Goal: Contribute content: Add original content to the website for others to see

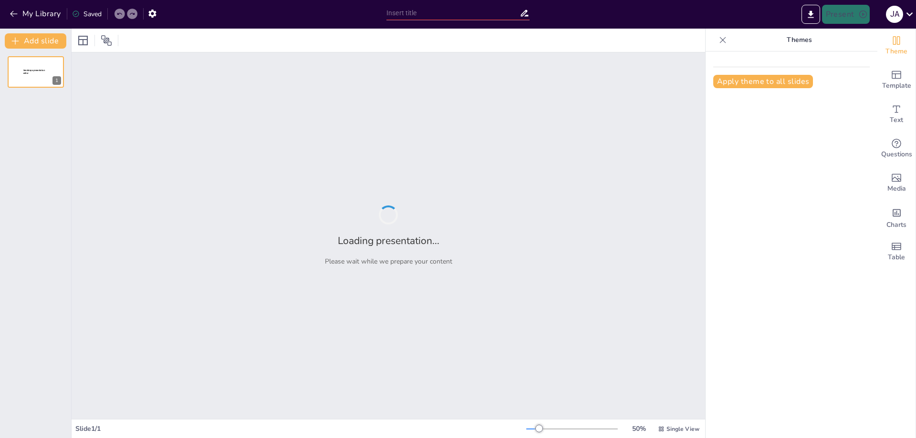
type input "Diseño Atractivo: Formato de Hoja de Vida en PowerPoint"
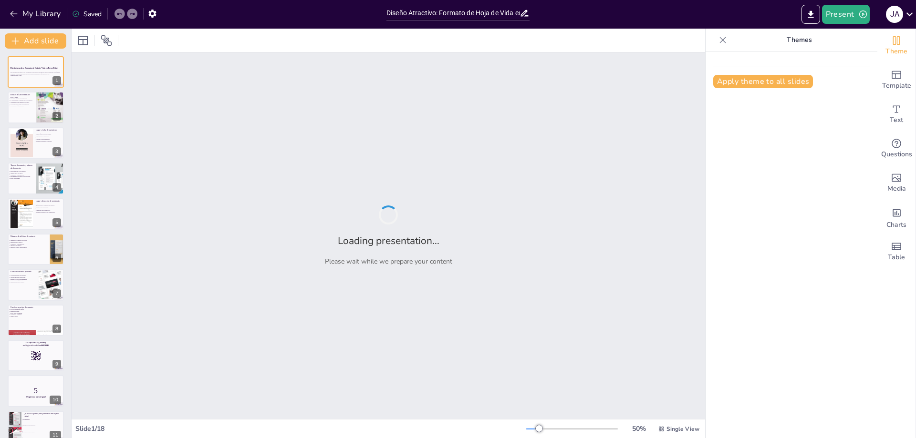
checkbox input "true"
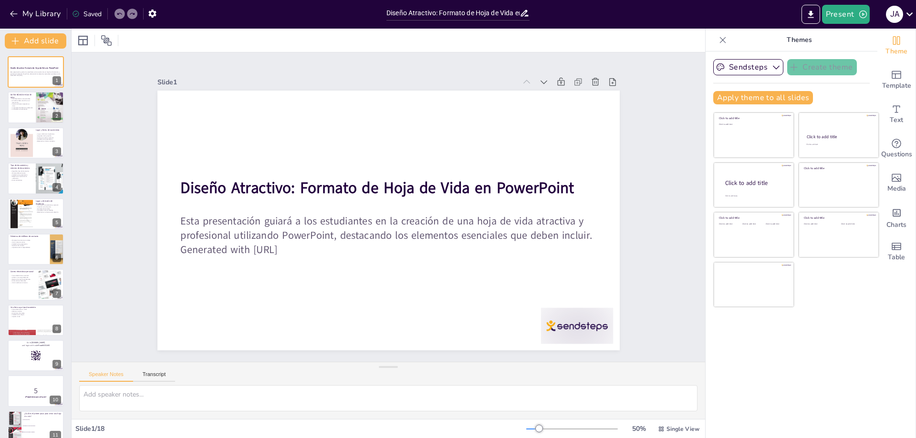
checkbox input "true"
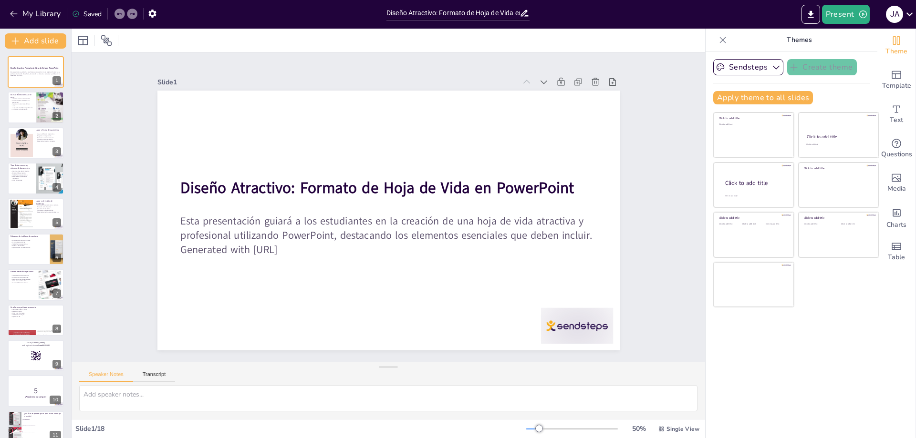
checkbox input "true"
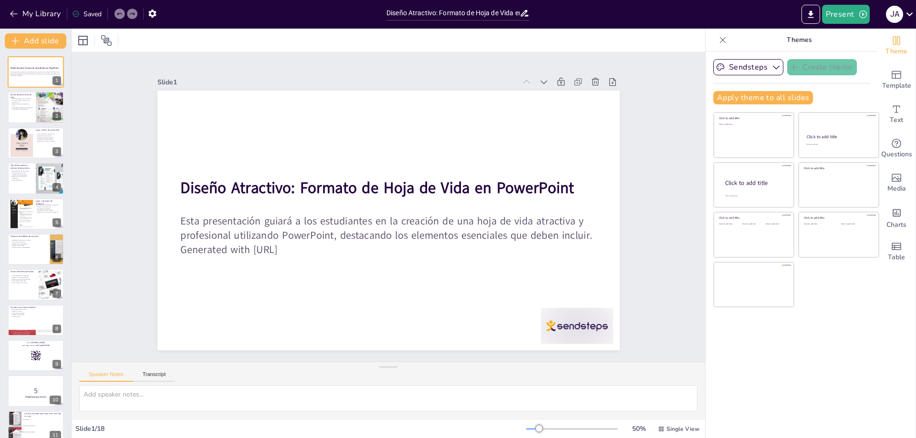
checkbox input "true"
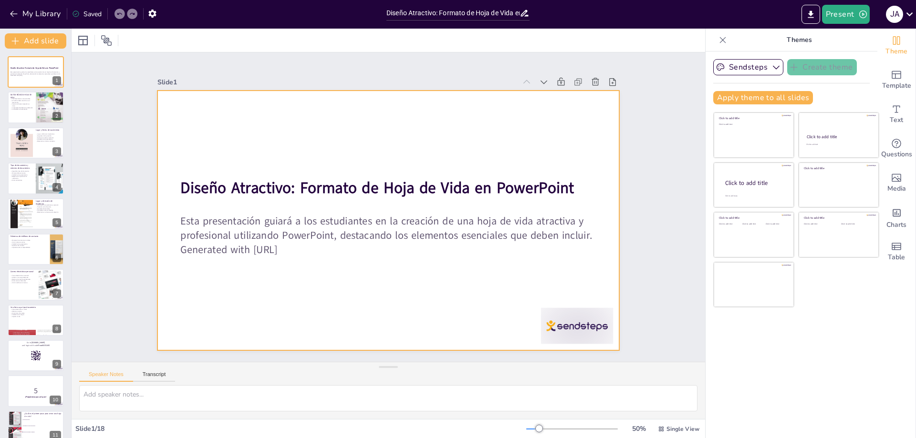
checkbox input "true"
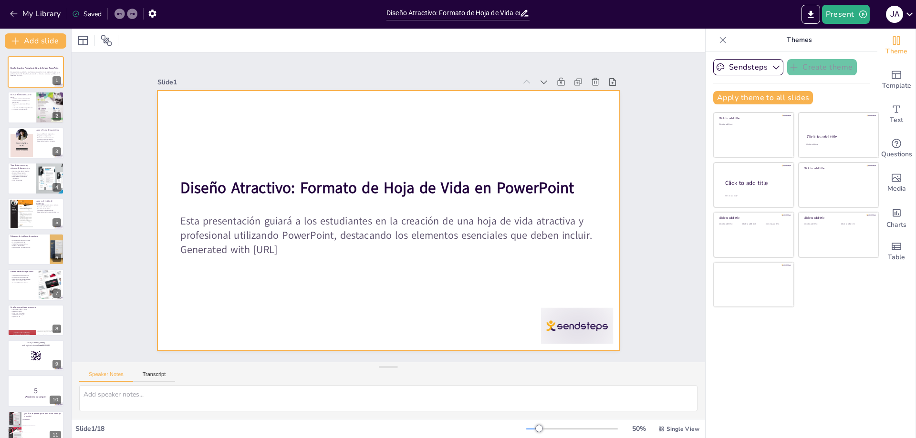
checkbox input "true"
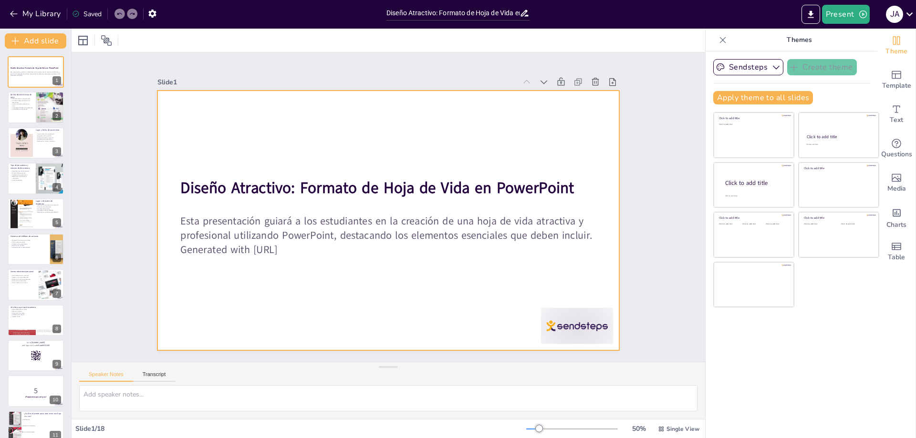
checkbox input "true"
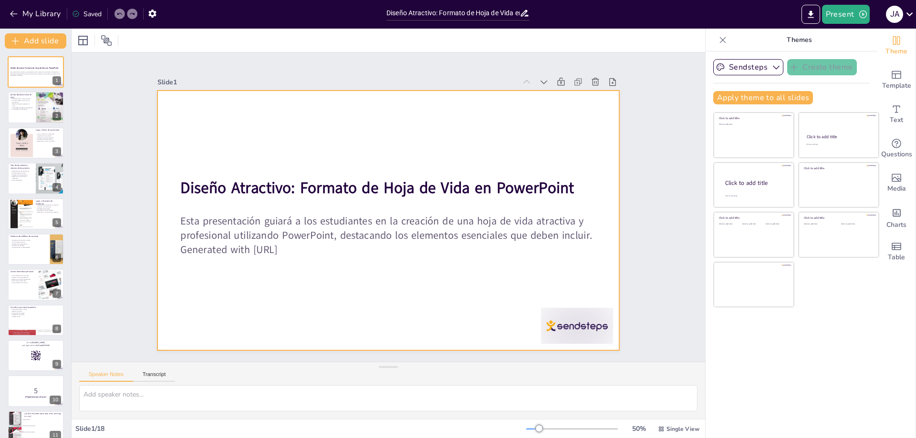
checkbox input "true"
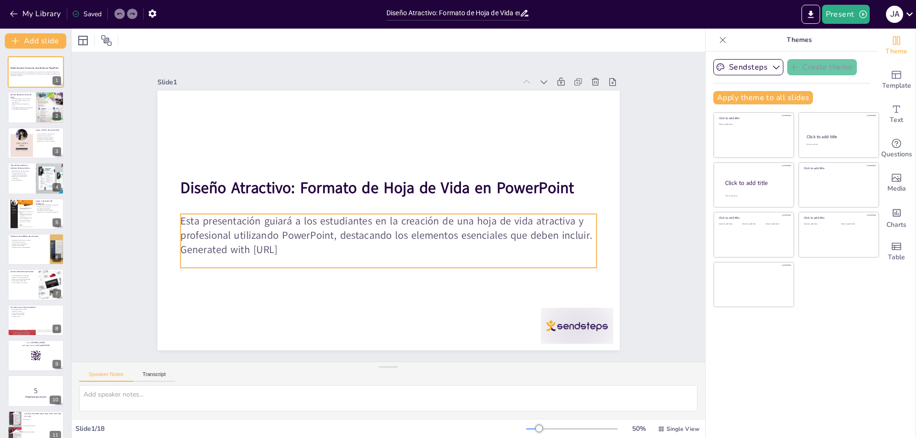
checkbox input "true"
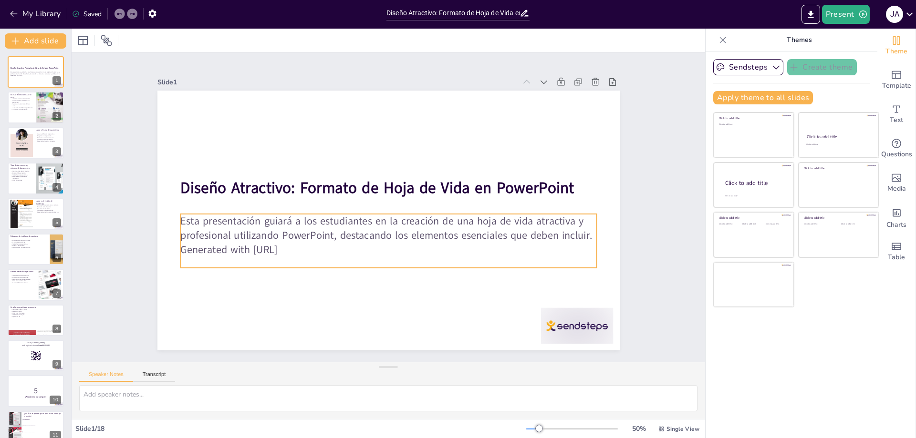
checkbox input "true"
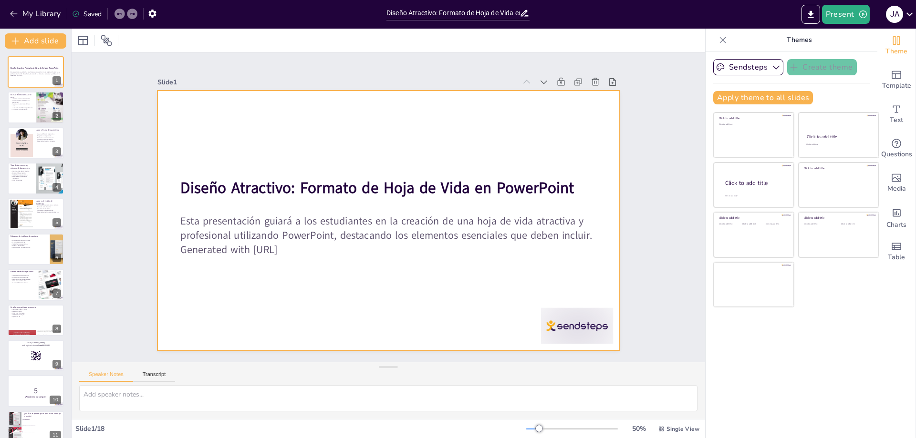
checkbox input "true"
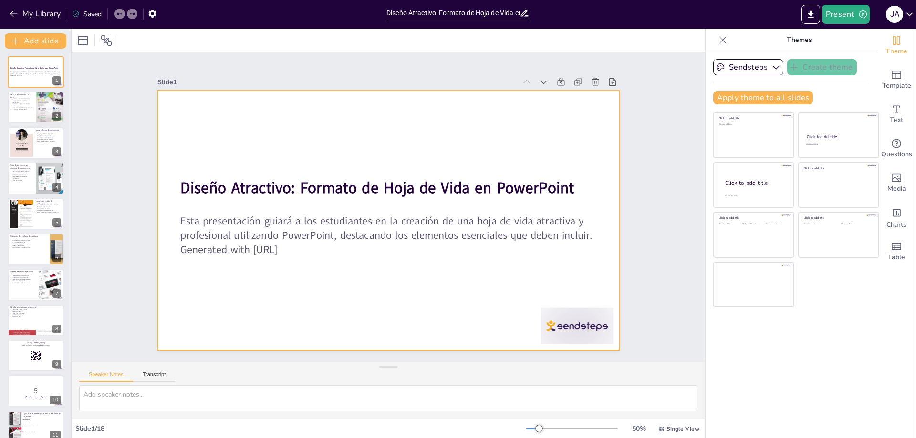
checkbox input "true"
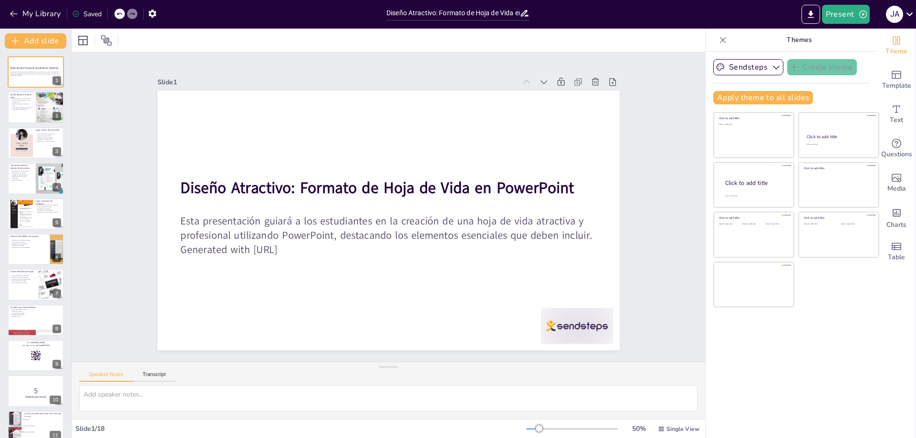
checkbox input "true"
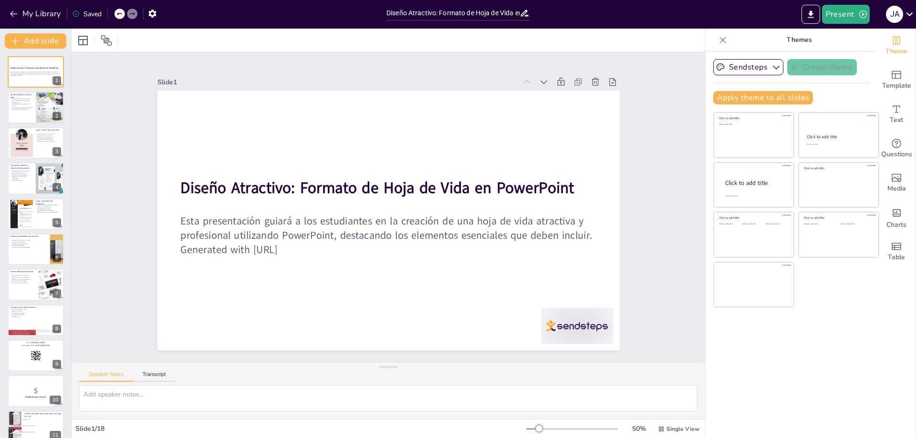
checkbox input "true"
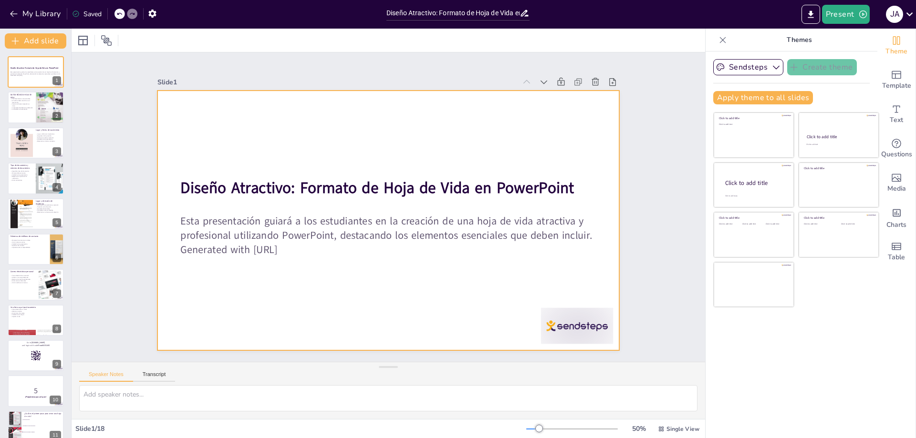
checkbox input "true"
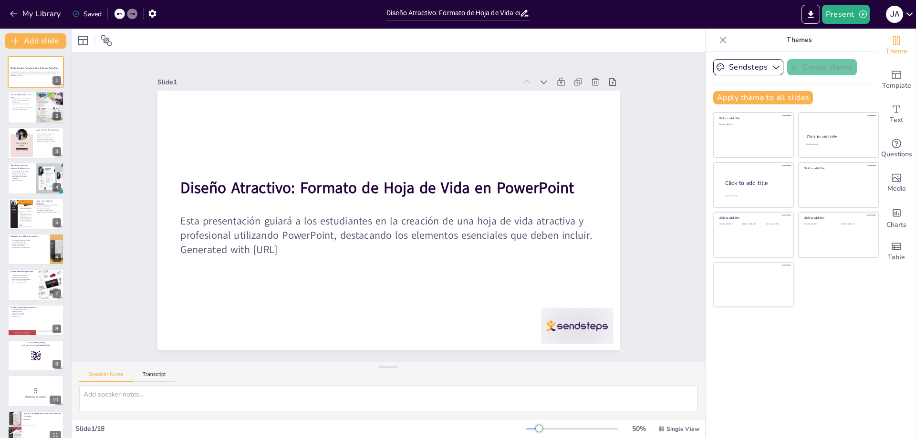
checkbox input "true"
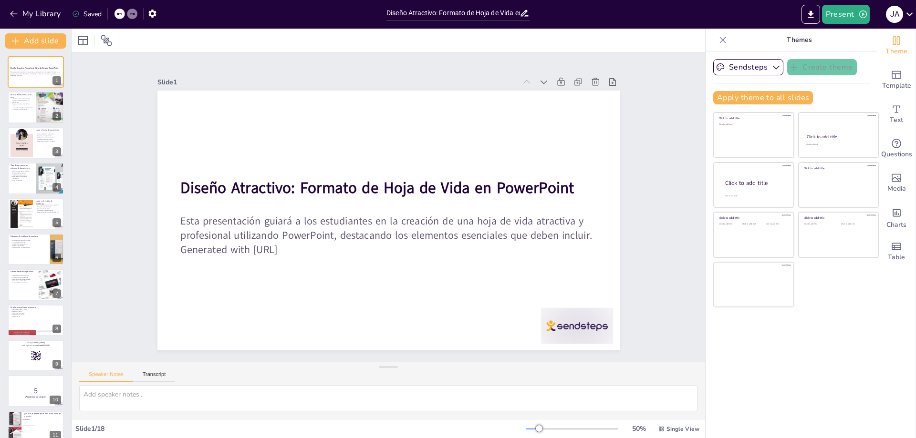
checkbox input "true"
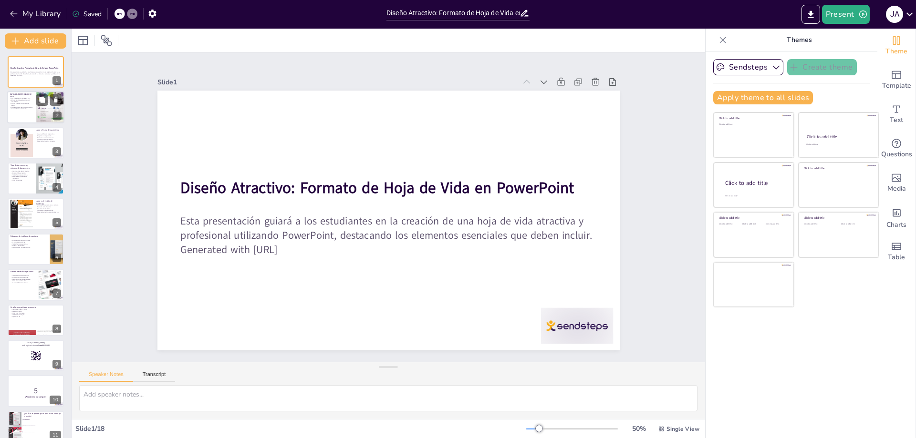
checkbox input "true"
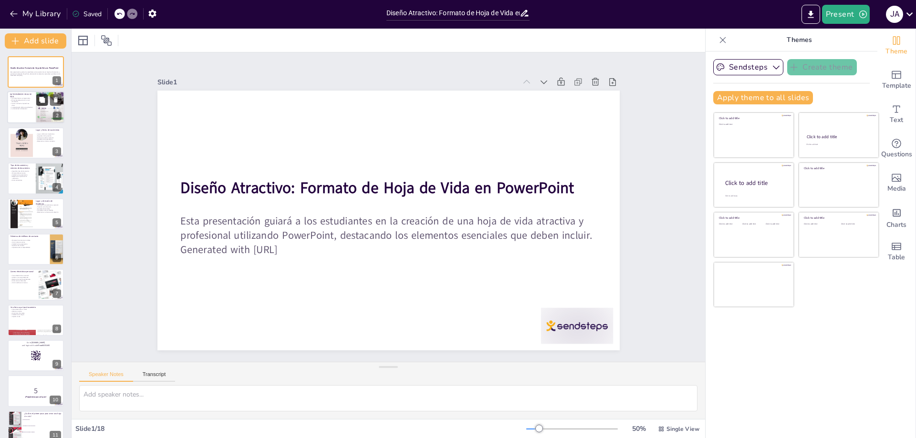
checkbox input "true"
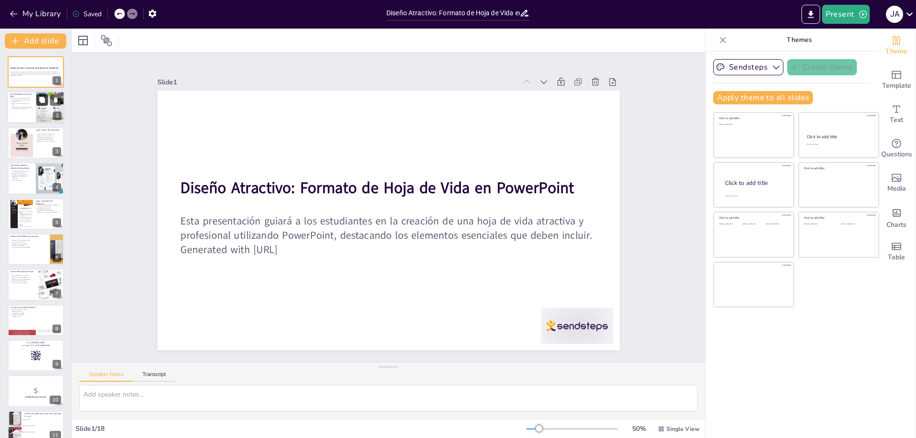
click at [45, 105] on button at bounding box center [41, 99] width 11 height 11
type textarea "Es vital que los datos básicos se presenten de manera clara y precisa. El nombr…"
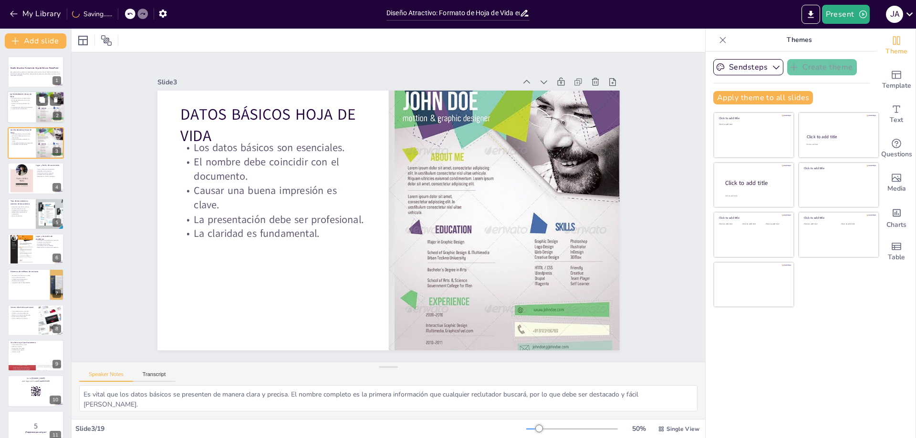
checkbox input "true"
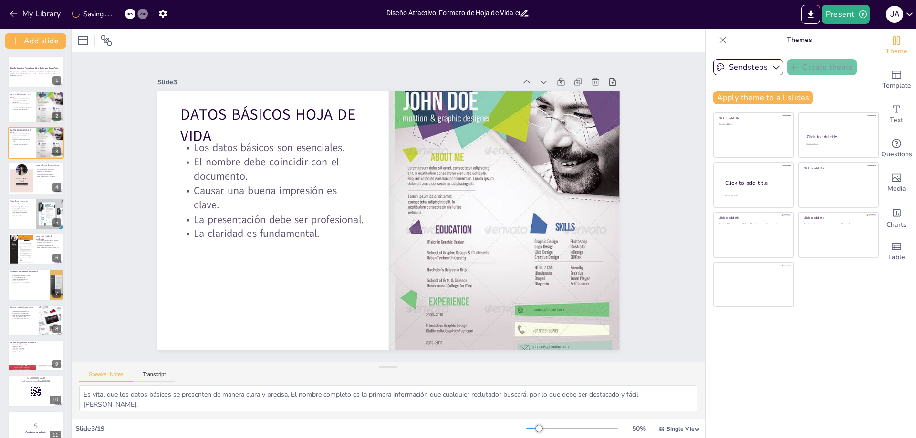
checkbox input "true"
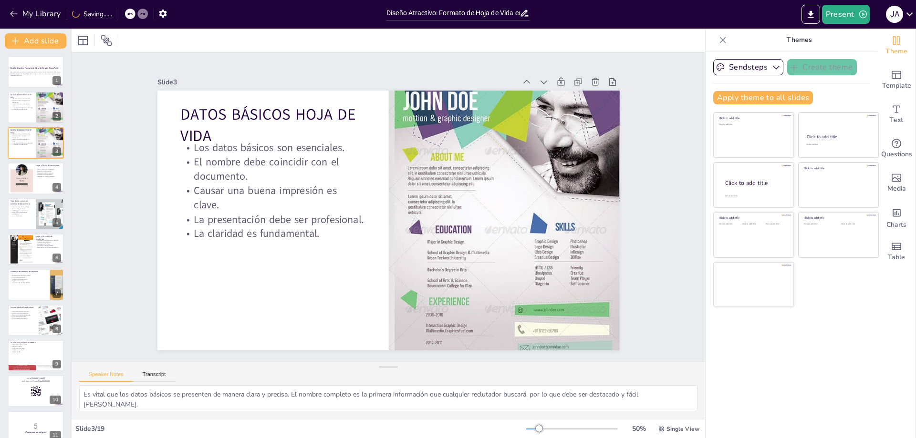
checkbox input "true"
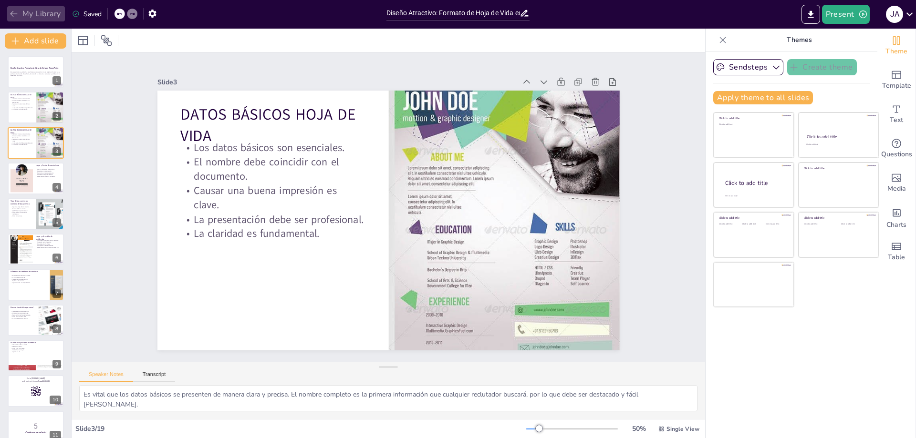
click at [14, 13] on icon "button" at bounding box center [14, 14] width 10 height 10
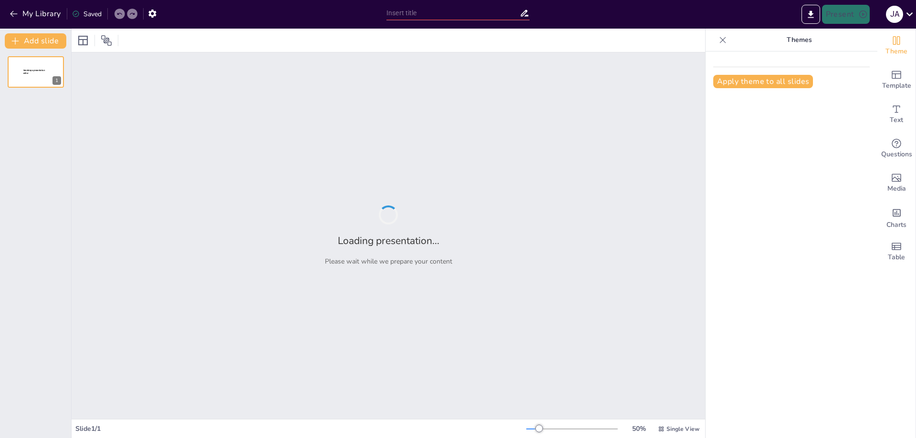
type input "Presentación de Datos Personales: Hoja de Vida"
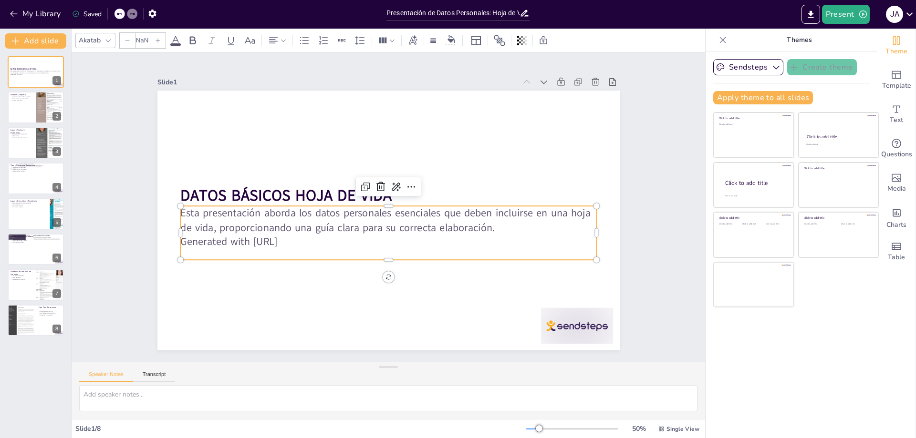
type input "32"
drag, startPoint x: 299, startPoint y: 240, endPoint x: 293, endPoint y: 238, distance: 6.6
click at [293, 238] on p "Generated with [URL]" at bounding box center [388, 242] width 416 height 14
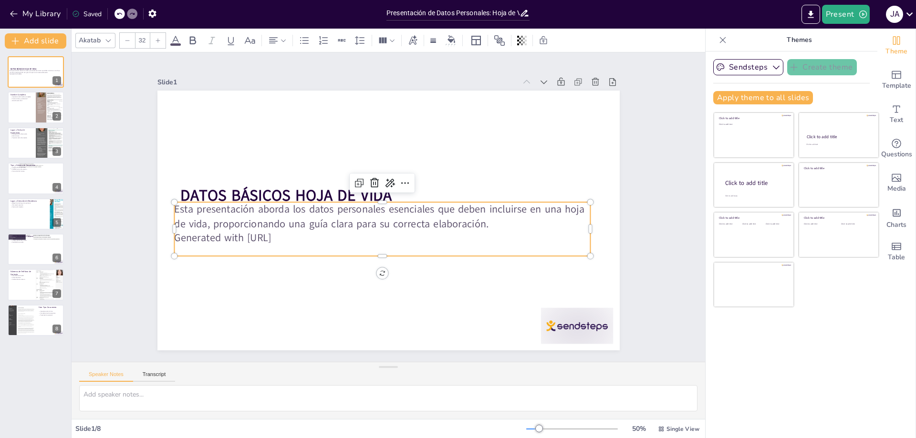
click at [307, 236] on p "Generated with [URL]" at bounding box center [382, 238] width 416 height 14
click at [370, 181] on icon at bounding box center [374, 183] width 9 height 10
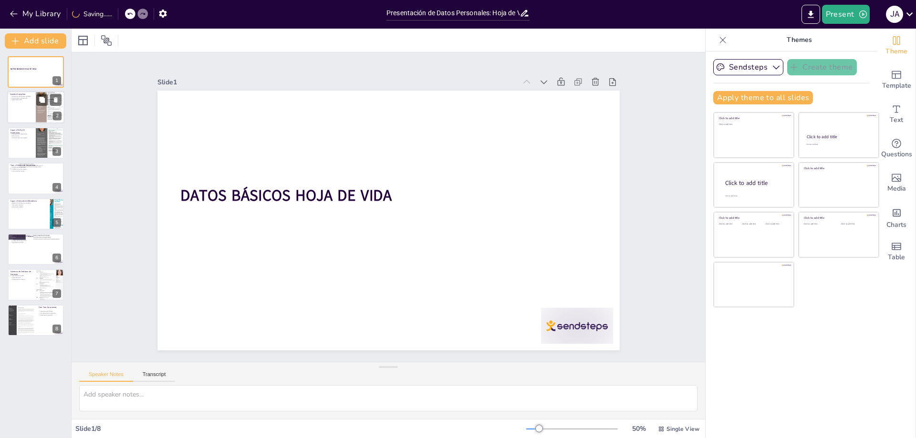
click at [48, 111] on div at bounding box center [50, 107] width 29 height 41
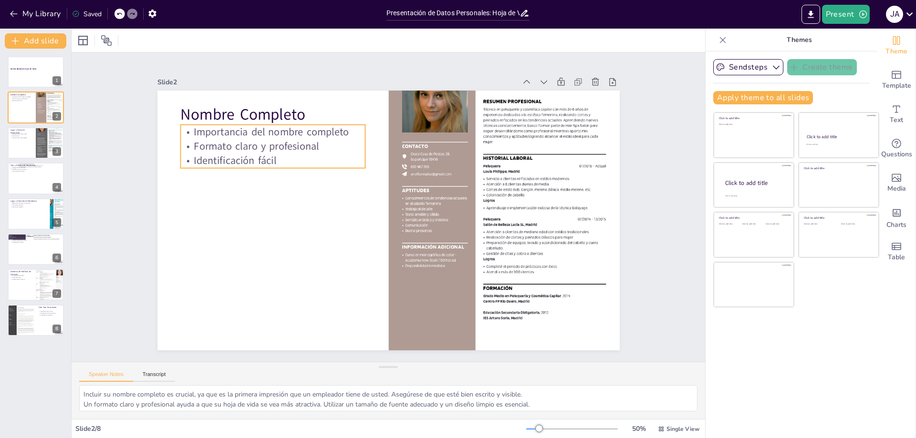
click at [252, 130] on p "Importancia del nombre completo" at bounding box center [272, 132] width 185 height 14
click at [275, 104] on icon at bounding box center [280, 105] width 11 height 11
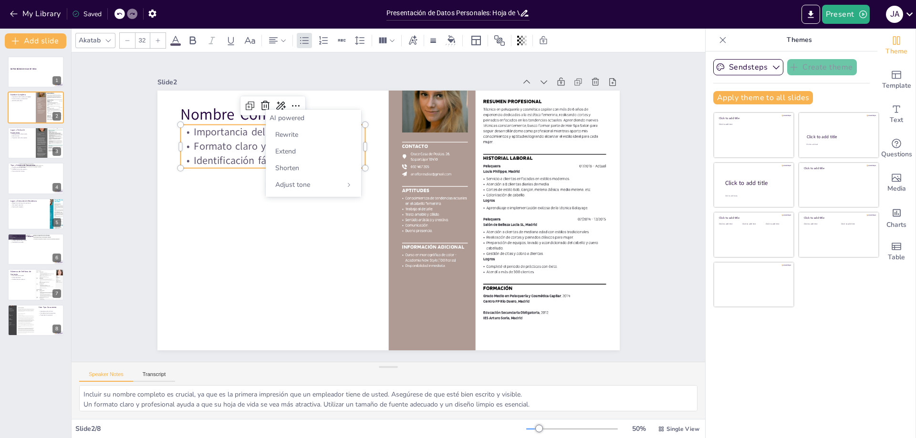
click at [258, 142] on p "Formato claro y profesional" at bounding box center [280, 135] width 186 height 34
click at [20, 137] on p "Precisión de la información" at bounding box center [21, 138] width 23 height 2
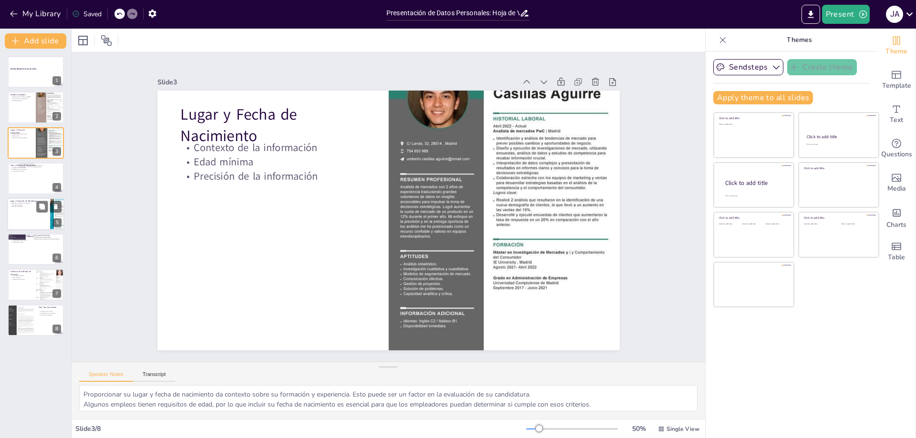
click at [32, 202] on p "Lugar y Dirección de Residencia" at bounding box center [28, 200] width 37 height 3
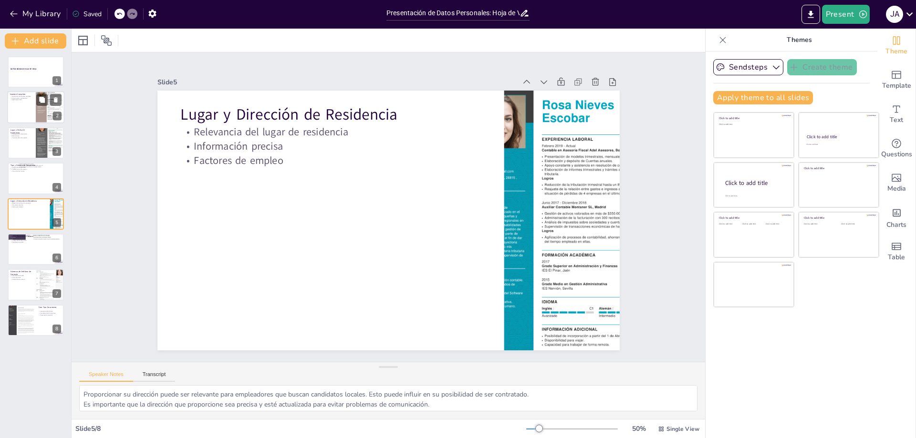
click at [26, 122] on div at bounding box center [35, 108] width 57 height 32
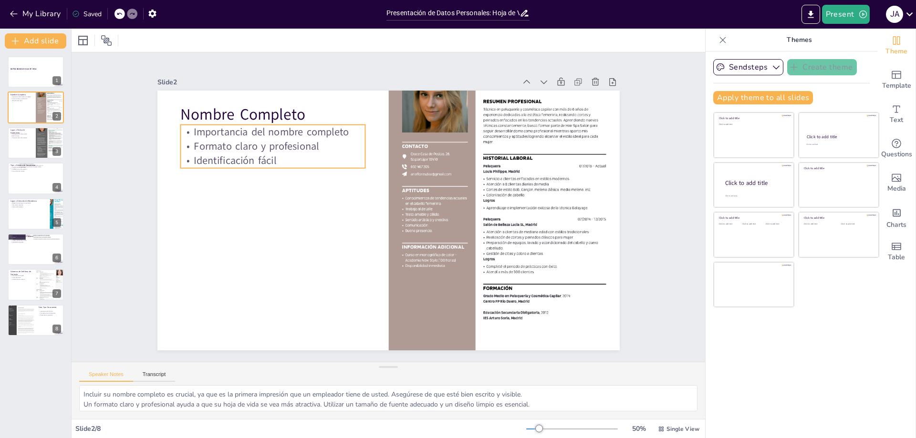
click at [199, 139] on p "Formato claro y profesional" at bounding box center [272, 146] width 185 height 14
click at [275, 103] on icon at bounding box center [280, 105] width 11 height 11
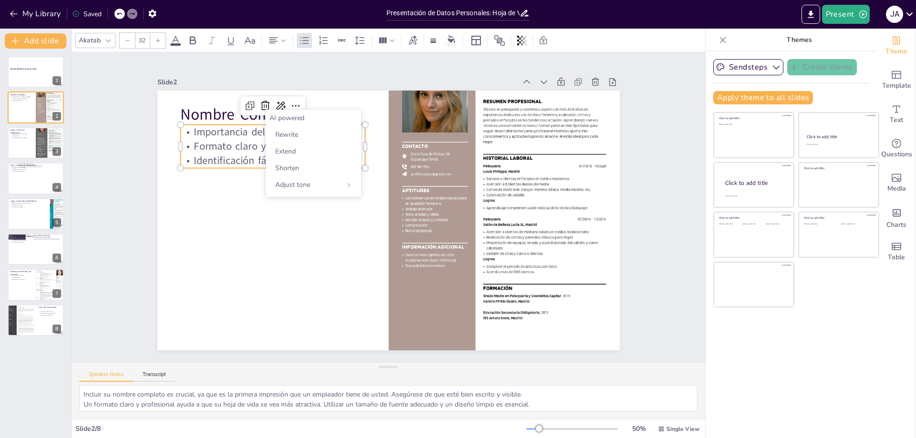
click at [247, 140] on p "Formato claro y profesional" at bounding box center [280, 135] width 186 height 34
drag, startPoint x: 43, startPoint y: 142, endPoint x: 42, endPoint y: 152, distance: 10.5
click at [42, 152] on div at bounding box center [50, 143] width 29 height 41
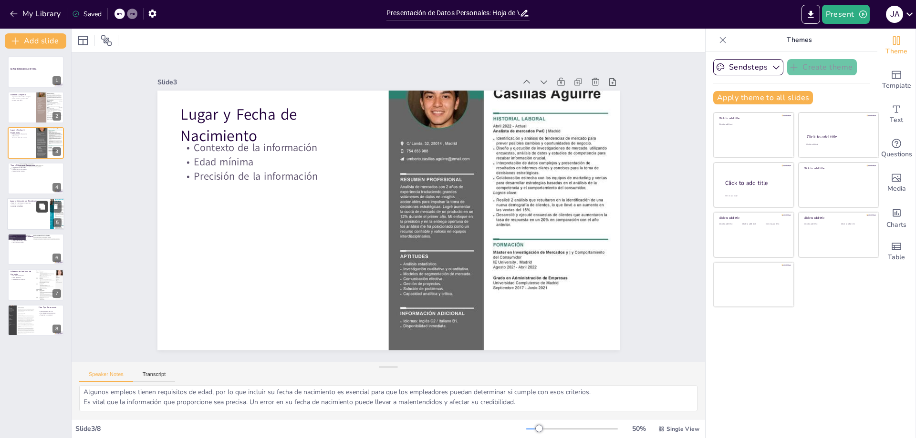
click at [39, 219] on div at bounding box center [35, 214] width 57 height 32
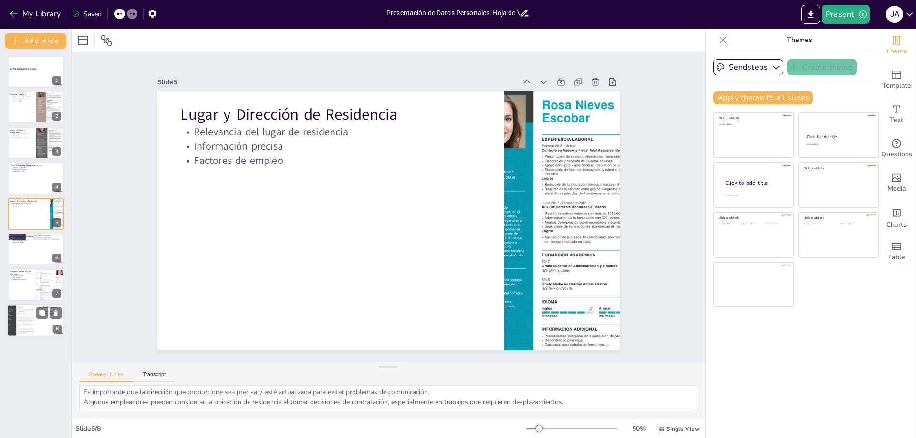
click at [16, 328] on div at bounding box center [21, 320] width 29 height 42
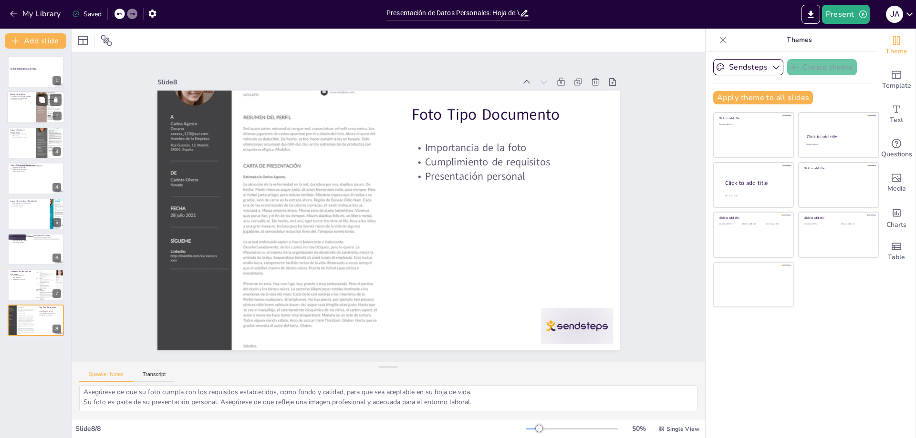
click at [37, 111] on div at bounding box center [50, 107] width 29 height 41
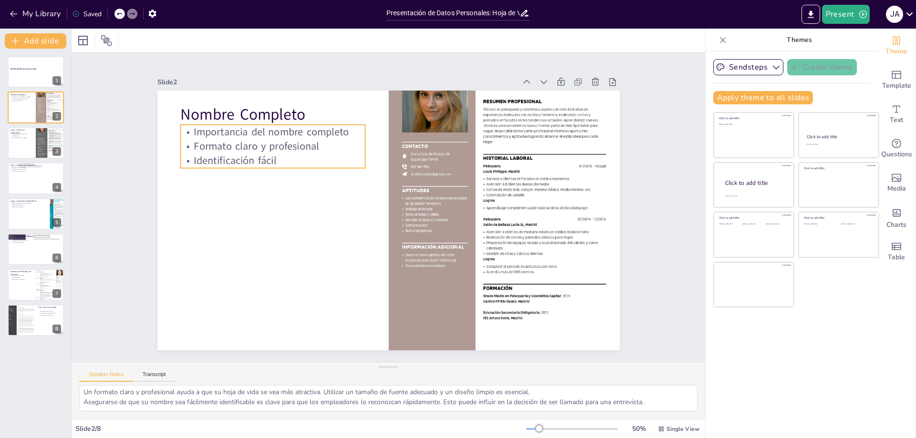
click at [276, 134] on p "Importancia del nombre completo" at bounding box center [272, 132] width 185 height 14
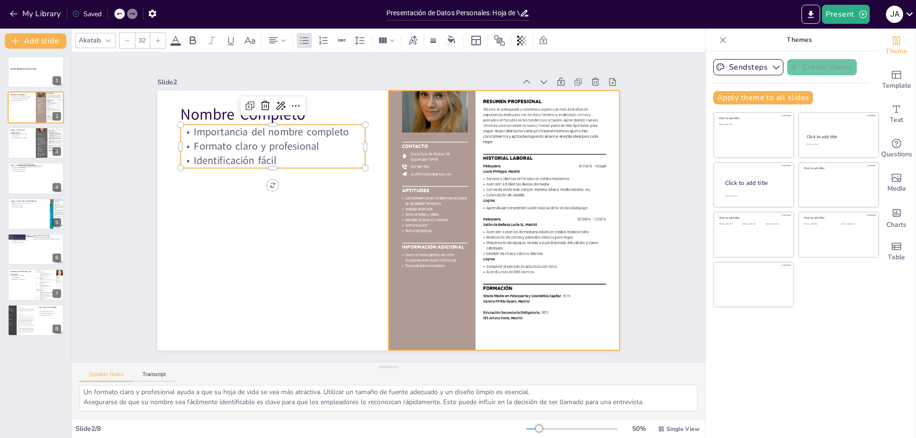
click at [556, 108] on div at bounding box center [503, 220] width 231 height 327
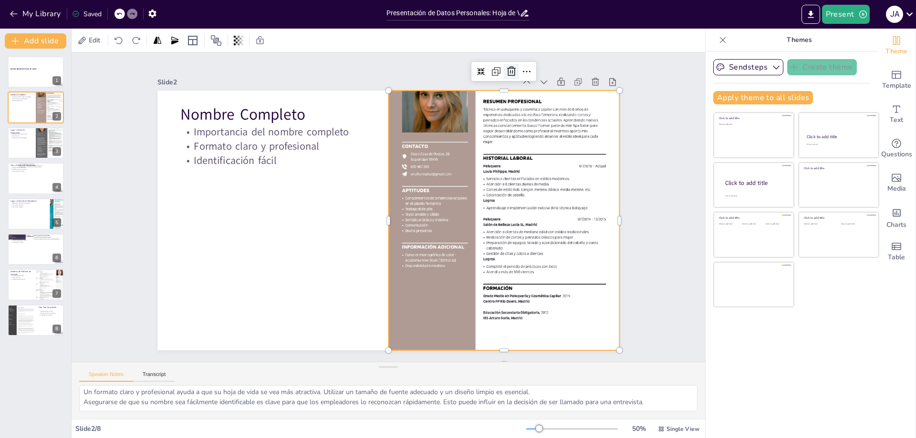
click at [508, 68] on icon at bounding box center [511, 71] width 11 height 11
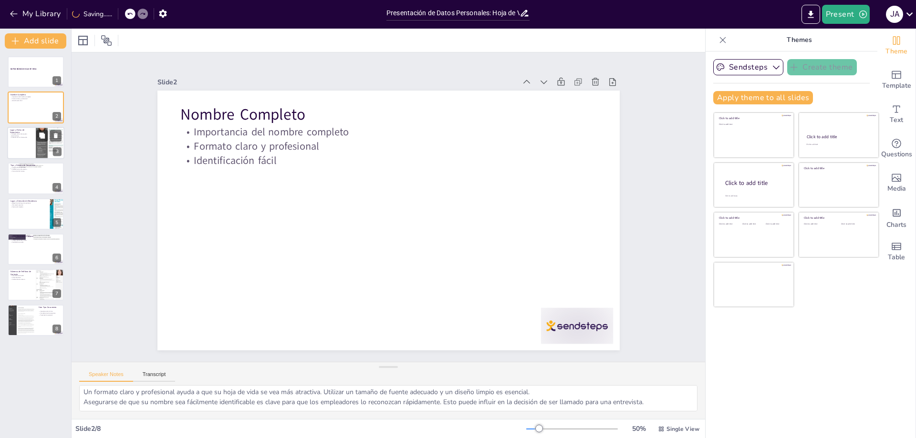
click at [16, 148] on div at bounding box center [35, 143] width 57 height 32
type textarea "Proporcionar su lugar y fecha de nacimiento da contexto sobre su formación y ex…"
